Goal: Task Accomplishment & Management: Manage account settings

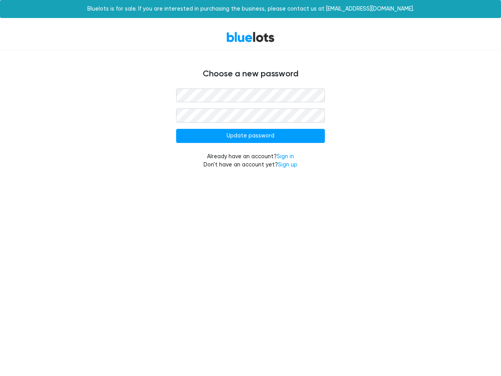
click at [251, 136] on input "Update password" at bounding box center [250, 136] width 149 height 14
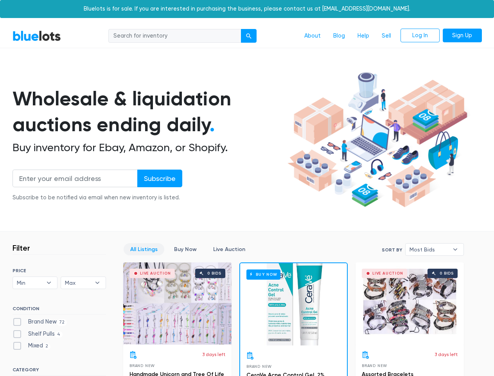
click at [249, 36] on div "submit" at bounding box center [248, 35] width 5 height 5
click at [159, 178] on input "Subscribe" at bounding box center [159, 179] width 45 height 18
click at [35, 283] on span "Min" at bounding box center [30, 283] width 26 height 12
click at [83, 283] on span "Max" at bounding box center [78, 283] width 26 height 12
click at [435, 249] on span "Most Bids" at bounding box center [429, 250] width 39 height 12
